Goal: Task Accomplishment & Management: Manage account settings

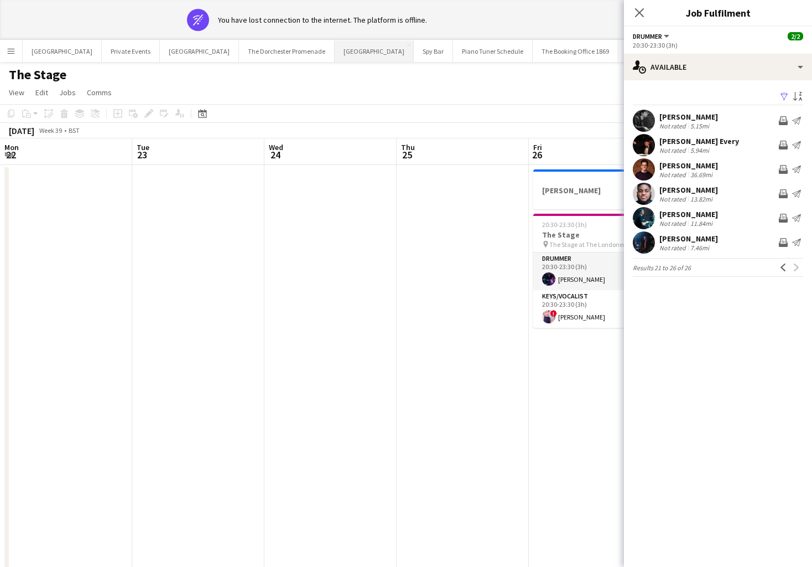
scroll to position [0, 314]
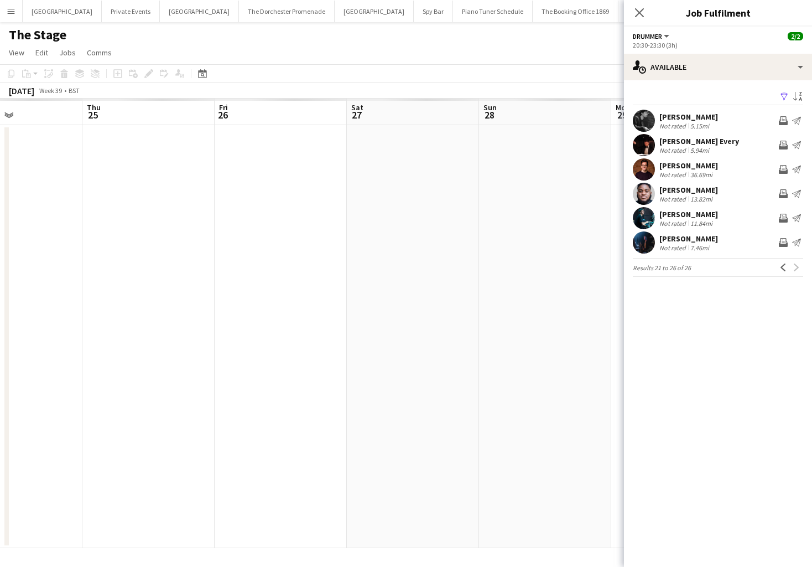
click at [572, 54] on app-page-menu "View Day view expanded Day view collapsed Month view Date picker Jump to [DATE]…" at bounding box center [406, 53] width 812 height 21
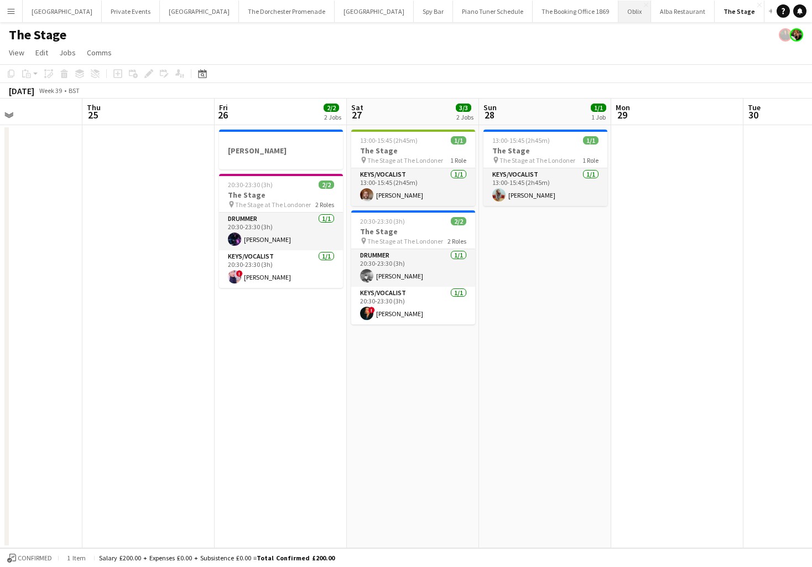
click at [619, 14] on button "Oblix Close" at bounding box center [635, 12] width 33 height 22
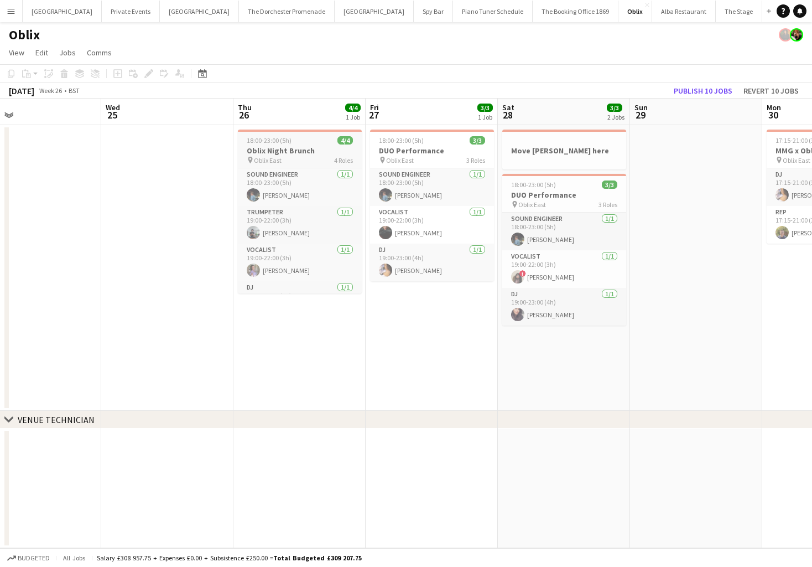
click at [302, 152] on h3 "Oblix Night Brunch" at bounding box center [300, 151] width 124 height 10
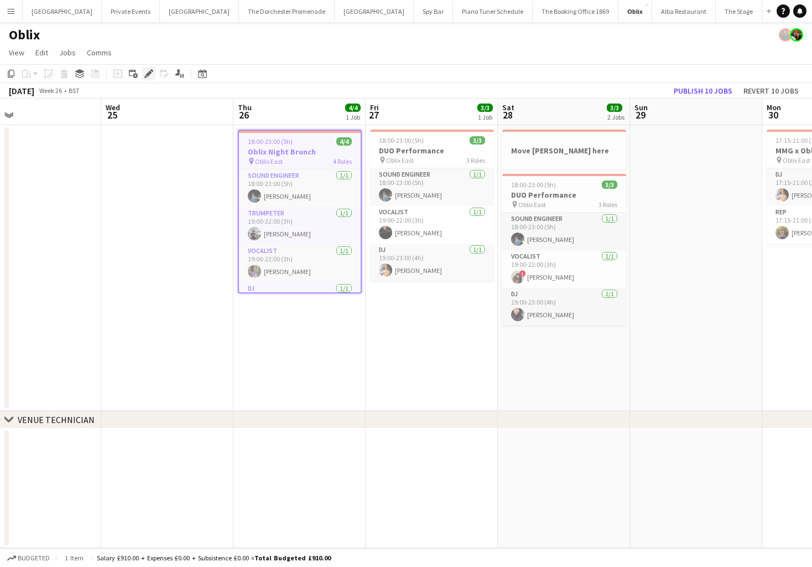
click at [150, 71] on icon "Edit" at bounding box center [148, 73] width 9 height 9
